Goal: Information Seeking & Learning: Learn about a topic

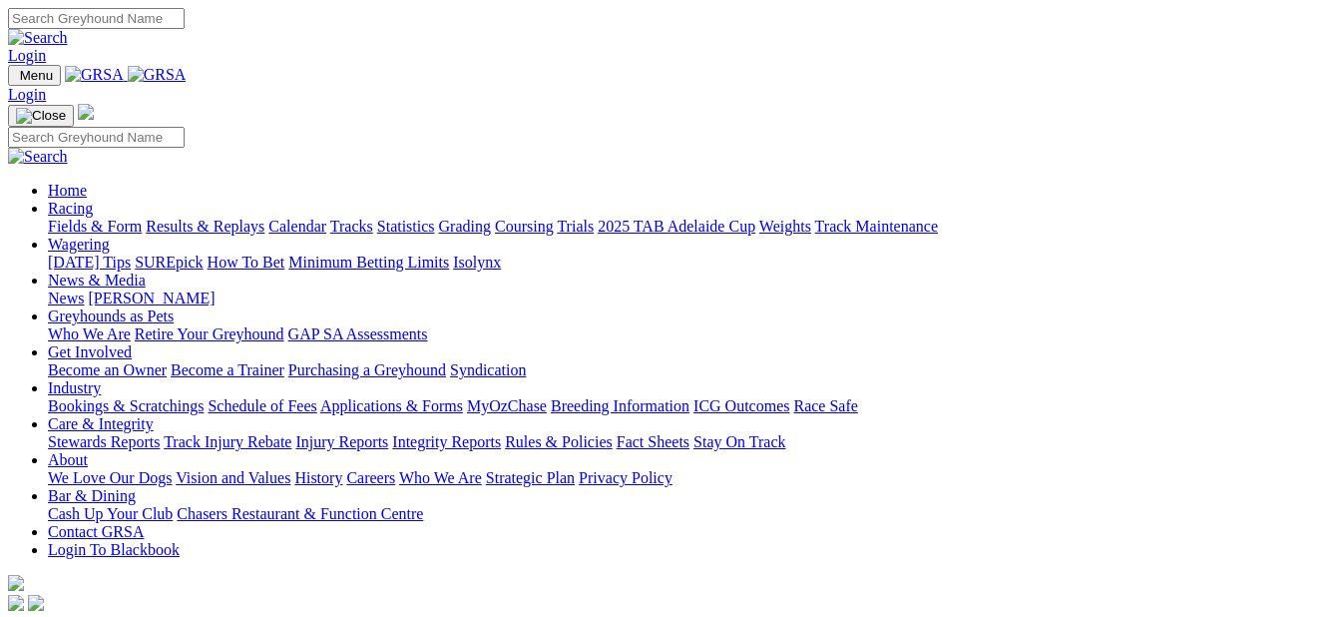
click at [80, 218] on link "Fields & Form" at bounding box center [95, 226] width 94 height 17
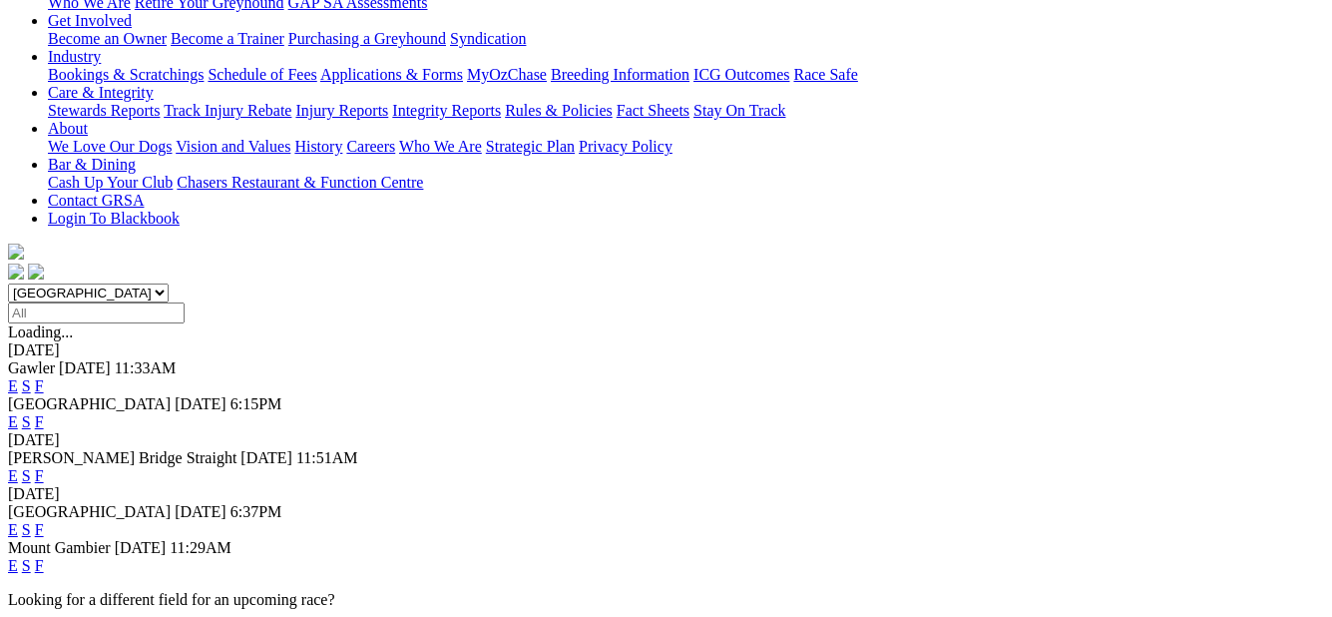
scroll to position [399, 0]
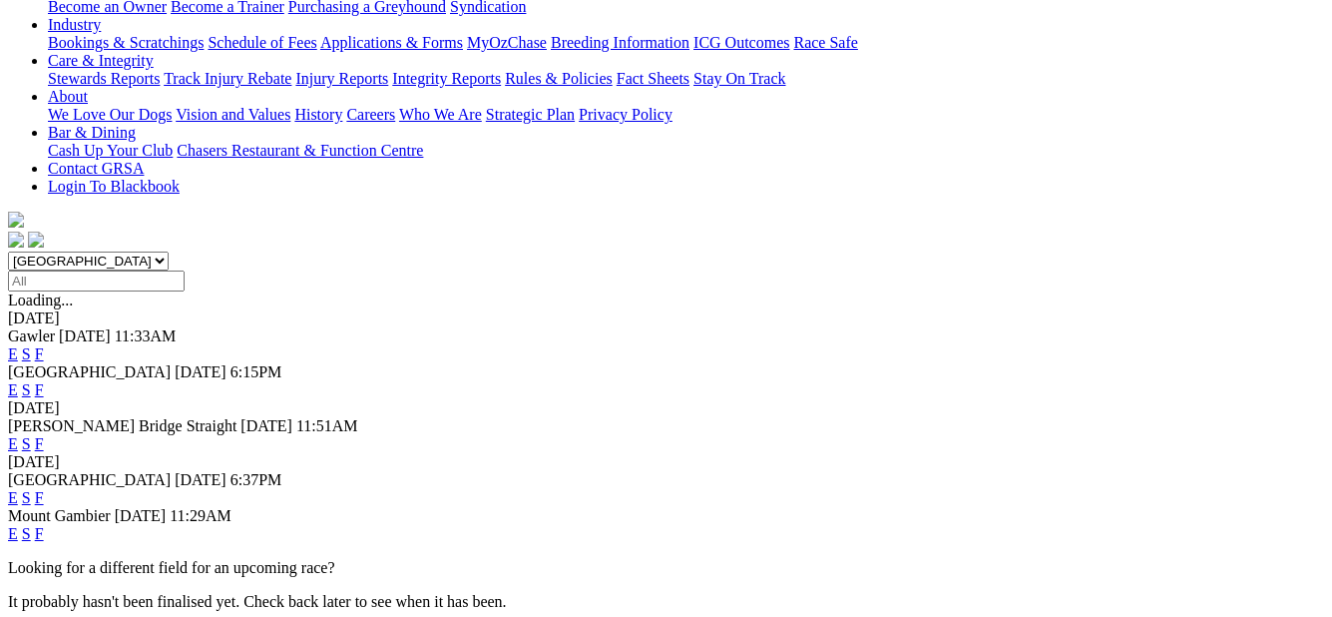
click at [44, 525] on link "F" at bounding box center [39, 533] width 9 height 17
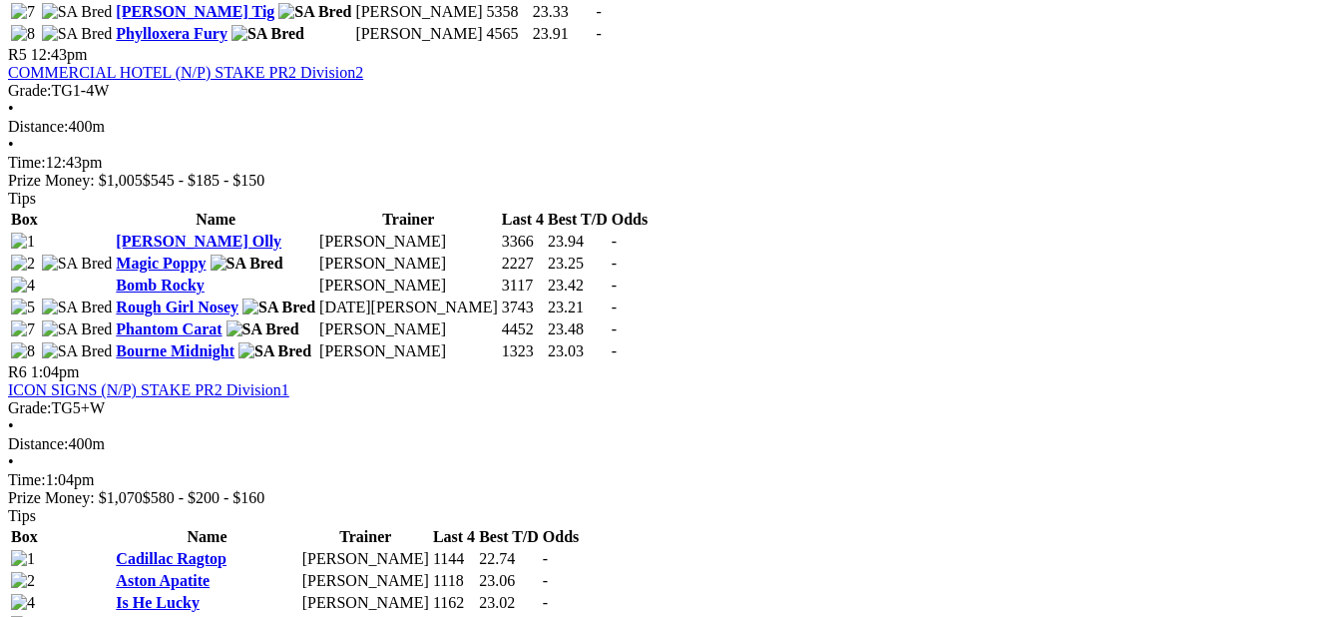
scroll to position [2295, 0]
